Goal: Task Accomplishment & Management: Manage account settings

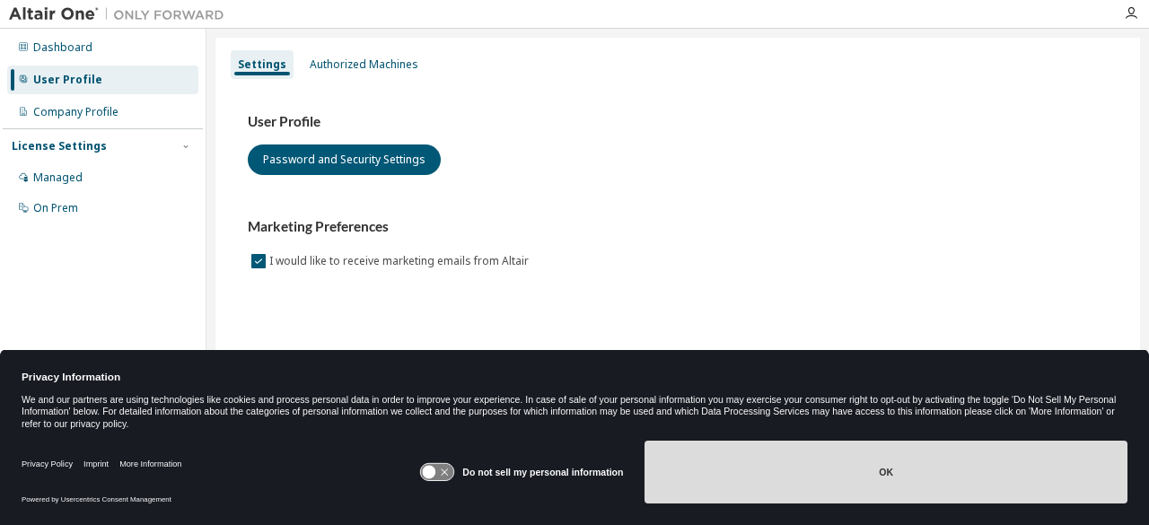
click at [753, 451] on button "OK" at bounding box center [886, 472] width 483 height 63
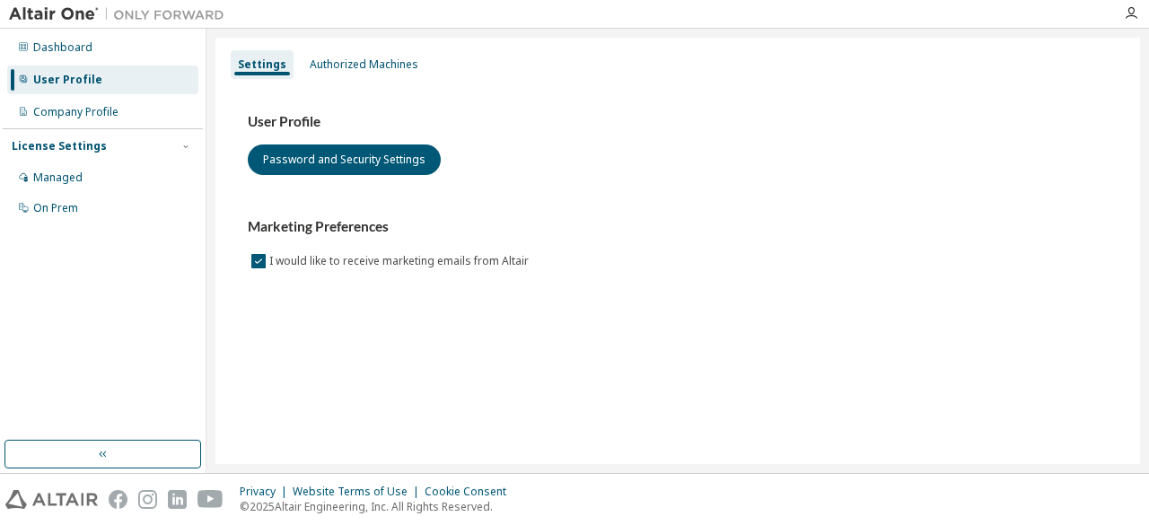
click at [69, 80] on div "User Profile" at bounding box center [67, 80] width 69 height 14
